Goal: Task Accomplishment & Management: Manage account settings

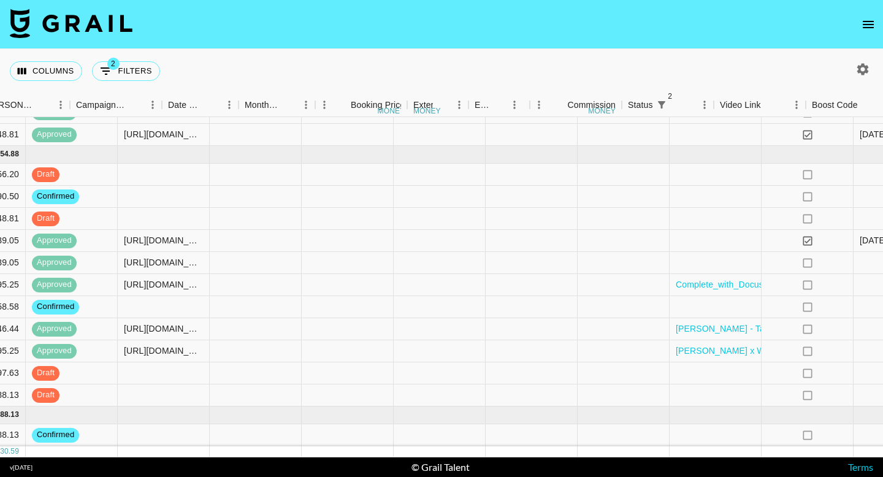
scroll to position [643, 1321]
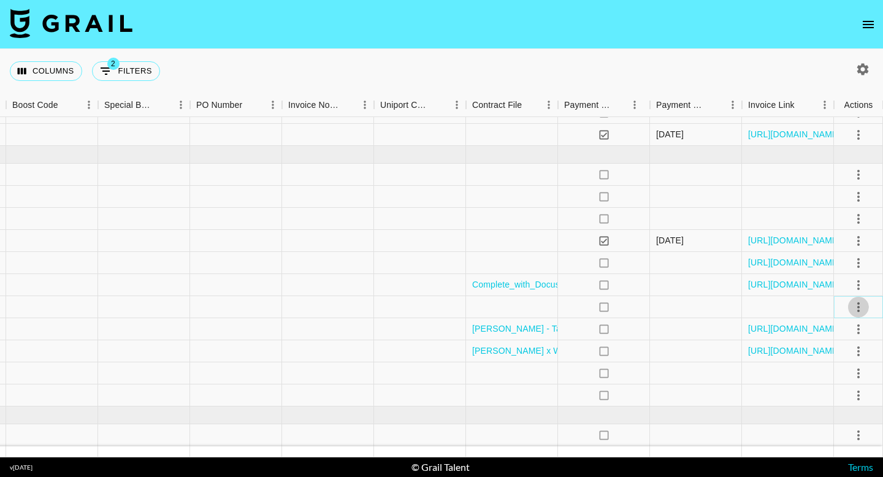
click at [859, 305] on icon "select merge strategy" at bounding box center [858, 307] width 15 height 15
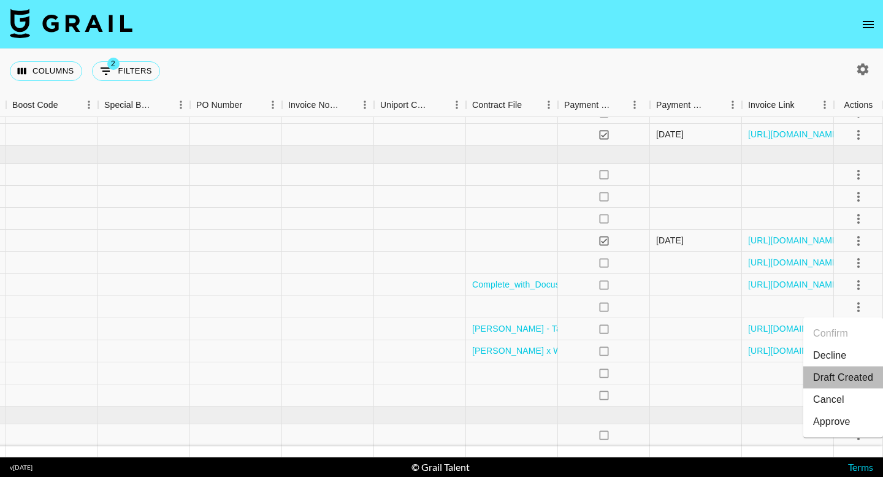
click at [838, 382] on li "Draft Created" at bounding box center [843, 378] width 80 height 22
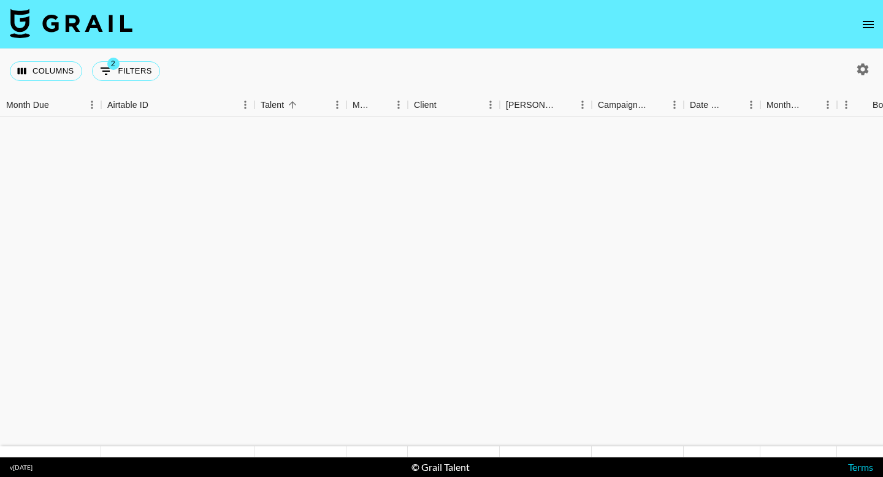
scroll to position [0, 0]
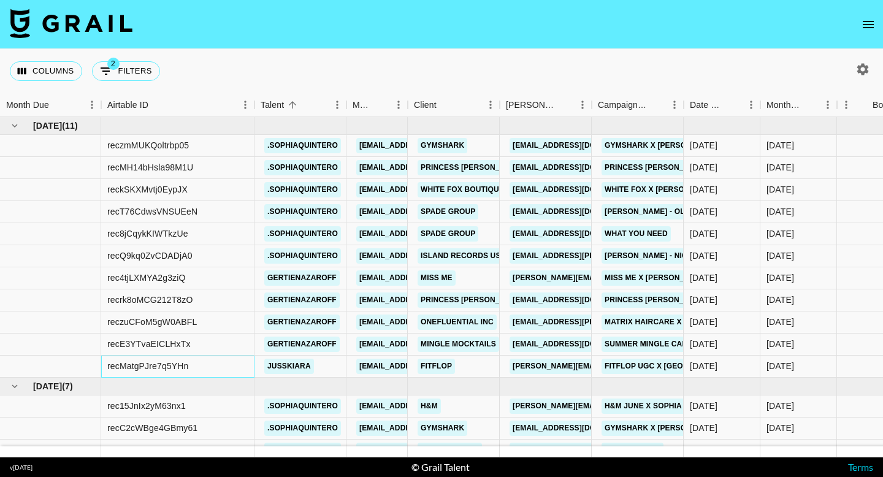
click at [143, 364] on div "recMatgPJre7q5YHn" at bounding box center [148, 366] width 82 height 12
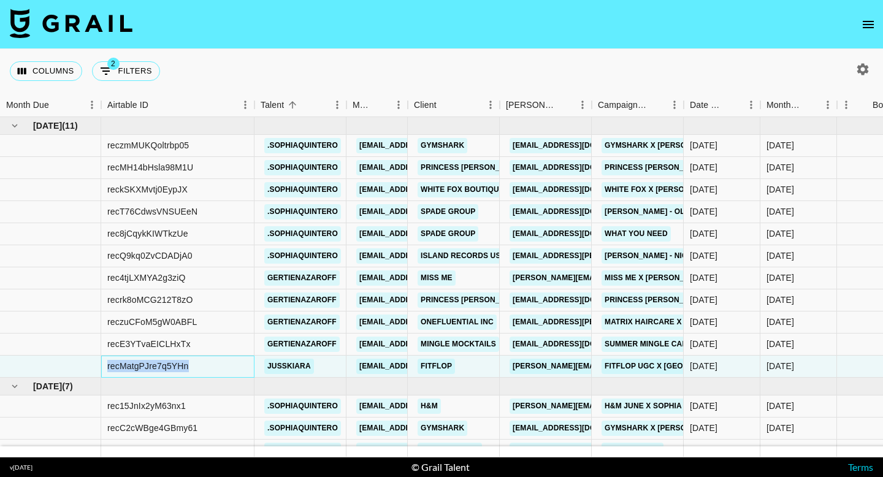
click at [143, 364] on div "recMatgPJre7q5YHn" at bounding box center [148, 366] width 82 height 12
copy div "recMatgPJre7q5YHn"
drag, startPoint x: 143, startPoint y: 364, endPoint x: 143, endPoint y: 1, distance: 362.4
click at [0, 0] on section "Columns 2 Filters + Booking Month Due Airtable ID Talent Manager Client Booker …" at bounding box center [441, 238] width 883 height 477
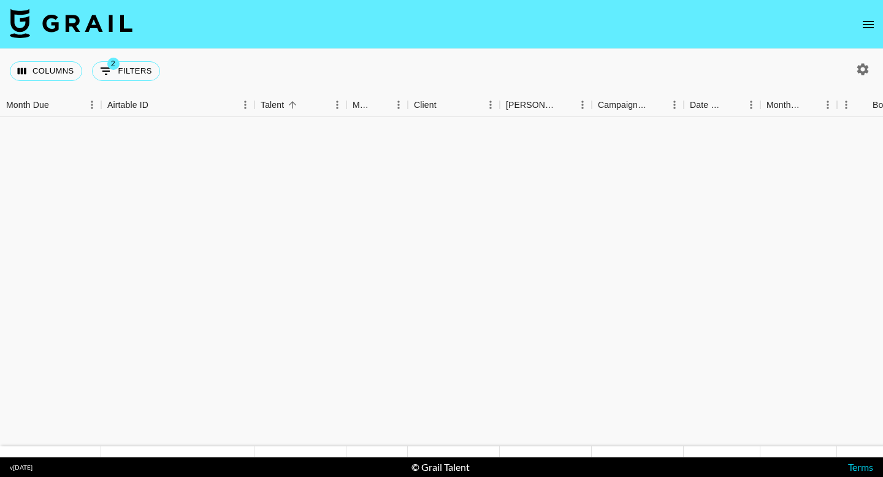
scroll to position [654, 0]
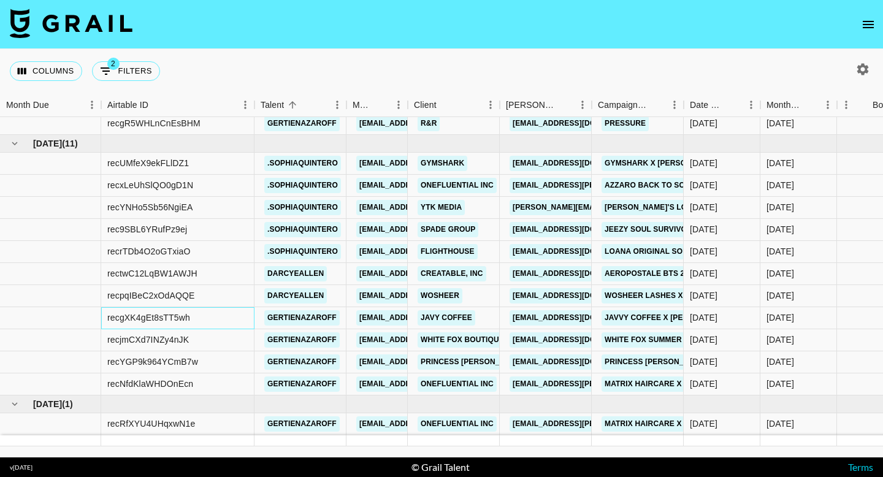
click at [208, 313] on div "recgXK4gEt8sTT5wh" at bounding box center [177, 318] width 153 height 22
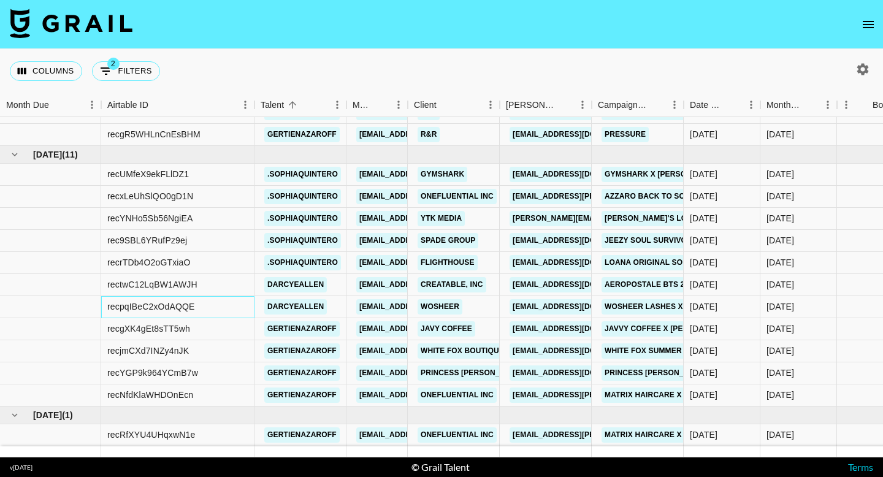
click at [208, 313] on div "recpqIBeC2xOdAQQE" at bounding box center [177, 307] width 153 height 22
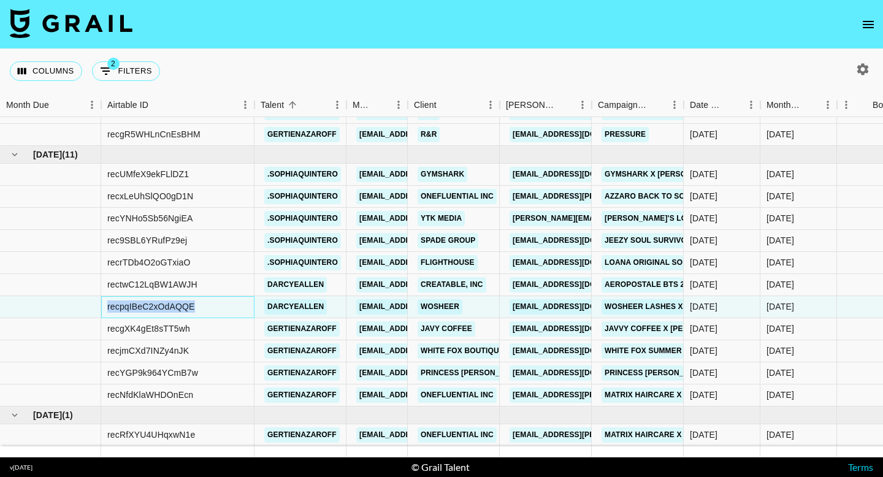
click at [208, 313] on div "recpqIBeC2xOdAQQE" at bounding box center [177, 307] width 153 height 22
click at [204, 327] on div "recgXK4gEt8sTT5wh" at bounding box center [177, 329] width 153 height 22
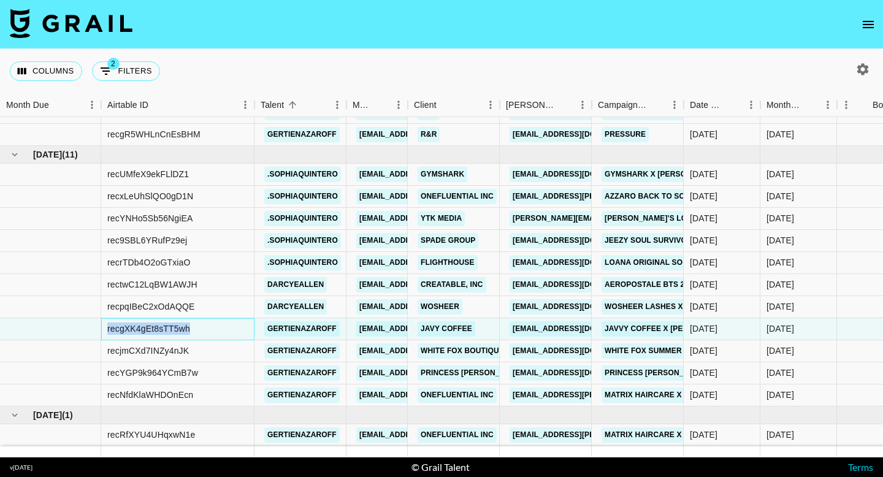
click at [204, 327] on div "recgXK4gEt8sTT5wh" at bounding box center [177, 329] width 153 height 22
copy div "recgXK4gEt8sTT5wh"
click at [0, 0] on section "Columns 2 Filters + Booking Month Due Airtable ID Talent Manager Client Booker …" at bounding box center [441, 238] width 883 height 477
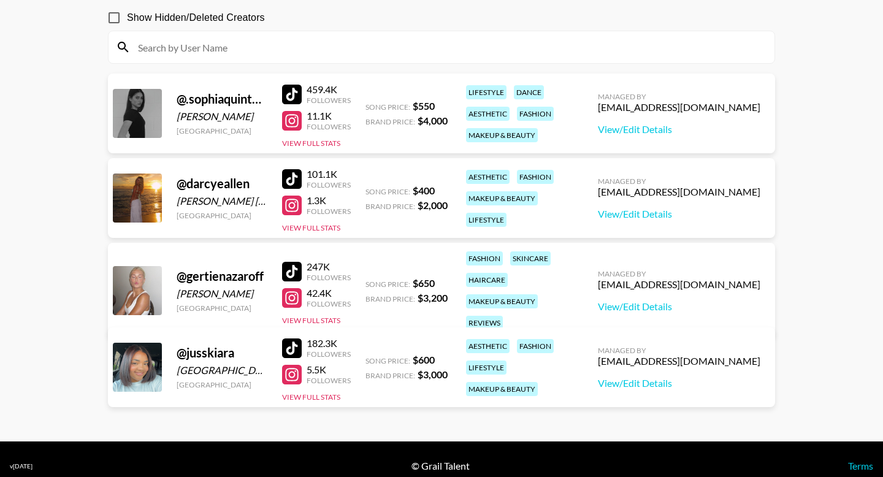
scroll to position [111, 0]
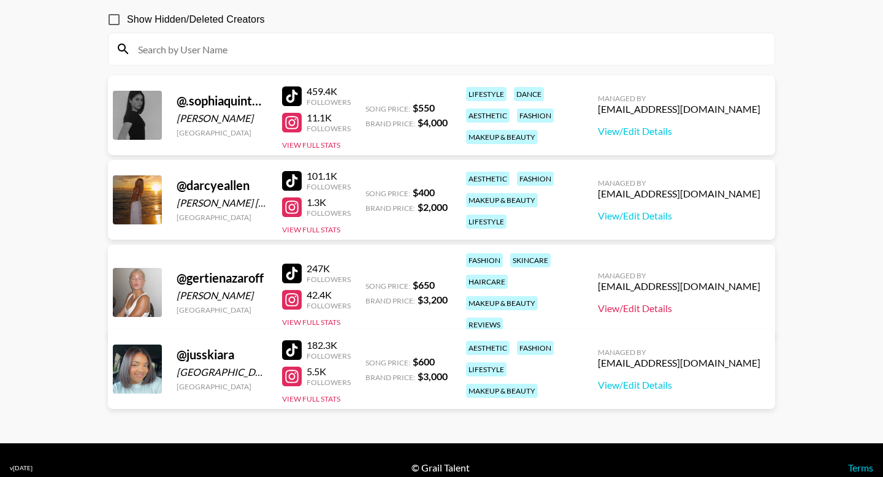
click at [672, 302] on link "View/Edit Details" at bounding box center [679, 308] width 162 height 12
click at [668, 131] on link "View/Edit Details" at bounding box center [679, 131] width 162 height 12
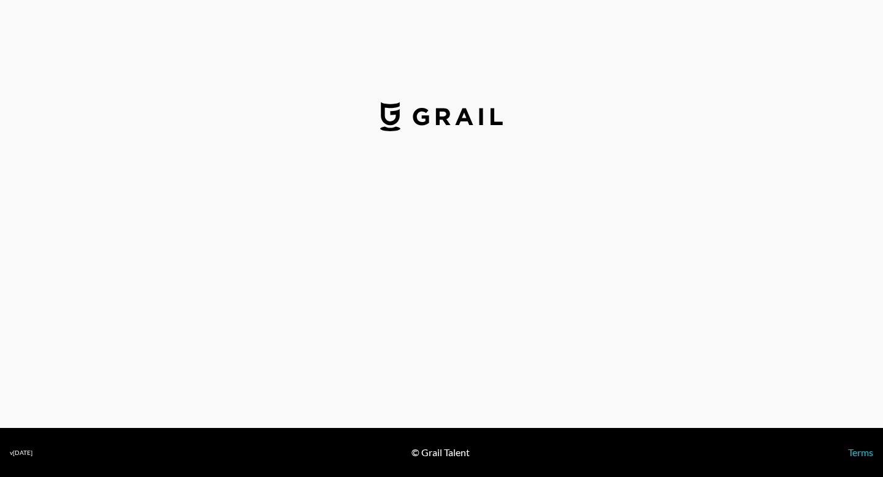
select select "USD"
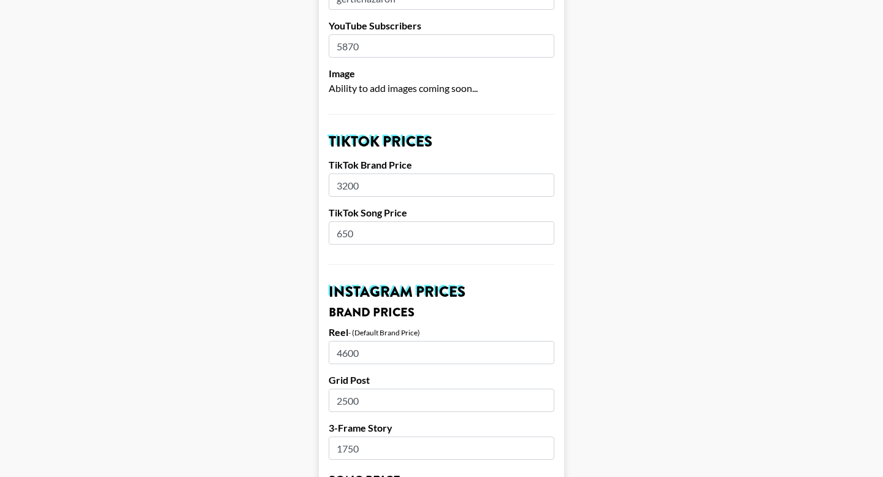
scroll to position [362, 0]
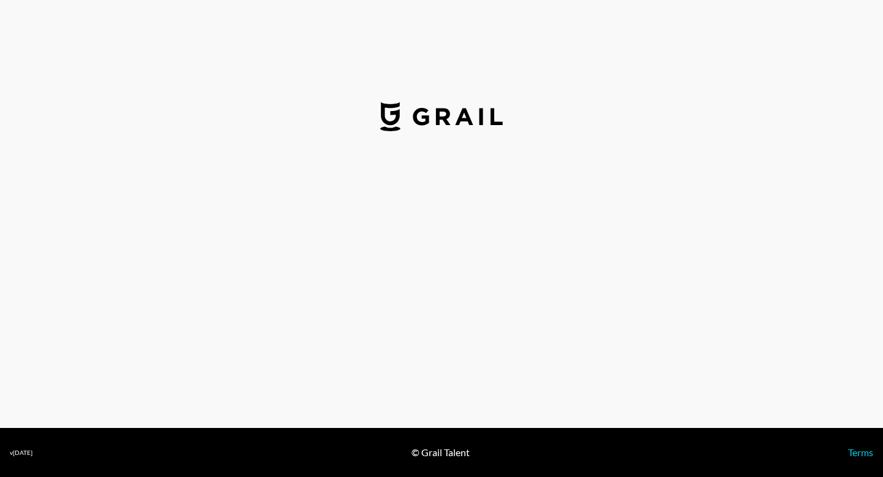
select select "USD"
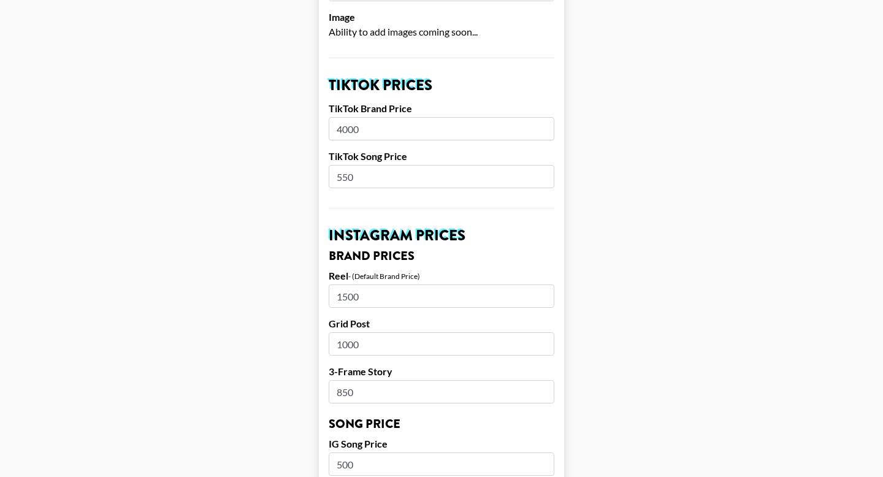
scroll to position [378, 0]
